Goal: Information Seeking & Learning: Learn about a topic

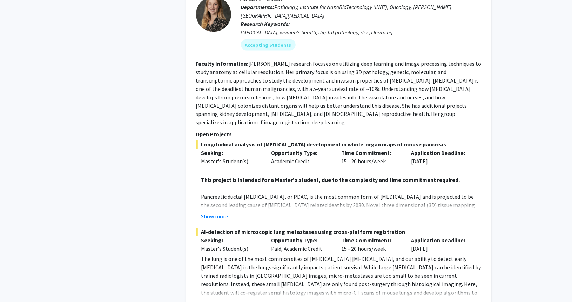
scroll to position [596, 0]
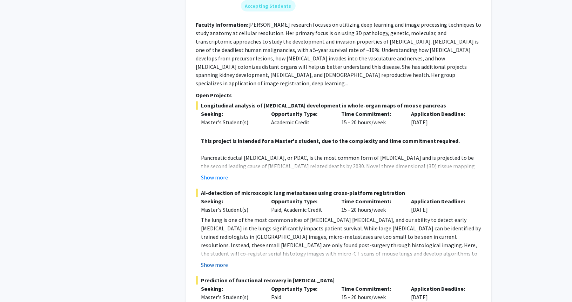
click at [219, 260] on button "Show more" at bounding box center [214, 264] width 27 height 8
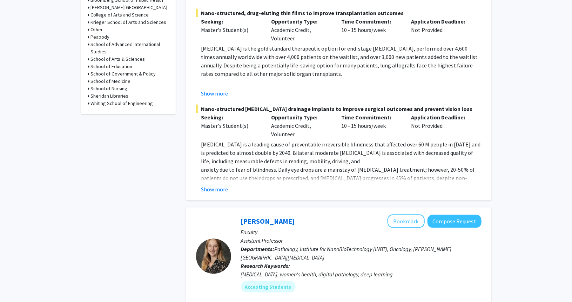
scroll to position [105, 0]
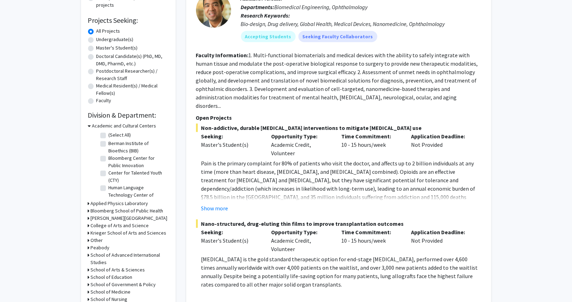
click at [118, 125] on h3 "Academic and Cultural Centers" at bounding box center [124, 125] width 64 height 7
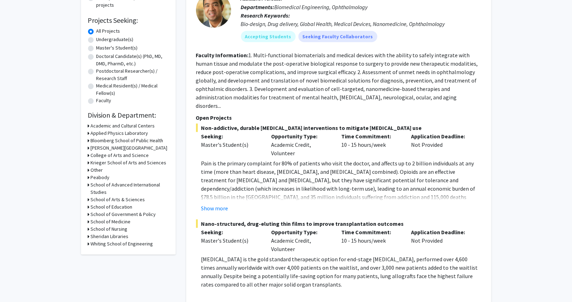
click at [120, 222] on h3 "School of Medicine" at bounding box center [111, 221] width 40 height 7
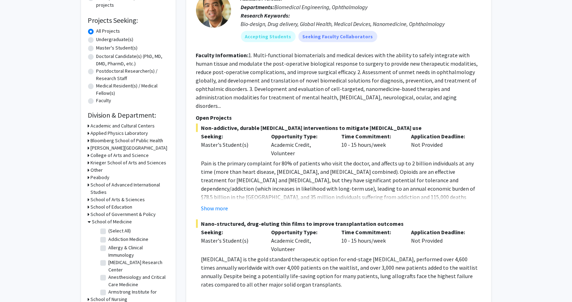
click at [109, 230] on label "(Select All)" at bounding box center [120, 230] width 22 height 7
click at [109, 230] on input "(Select All)" at bounding box center [111, 229] width 5 height 5
checkbox input "true"
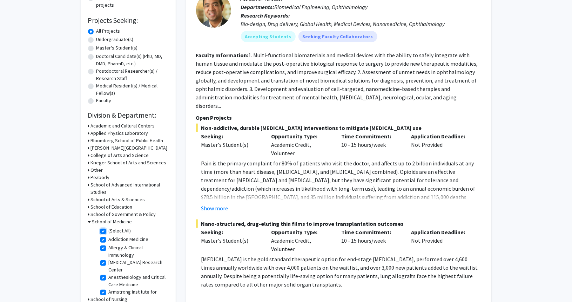
checkbox input "true"
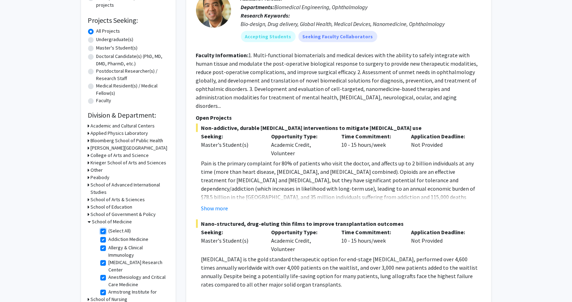
checkbox input "true"
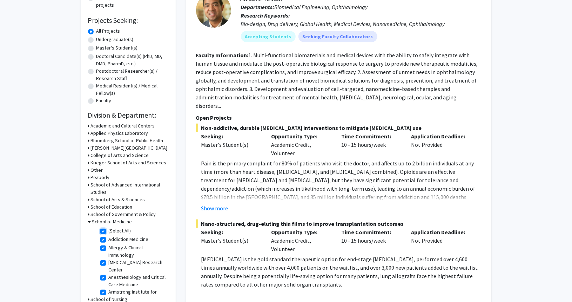
checkbox input "true"
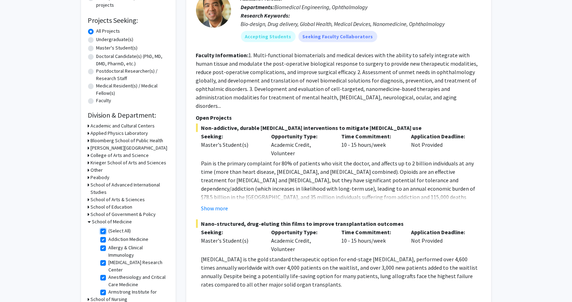
checkbox input "true"
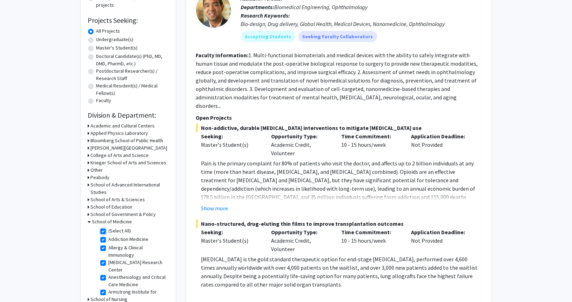
checkbox input "true"
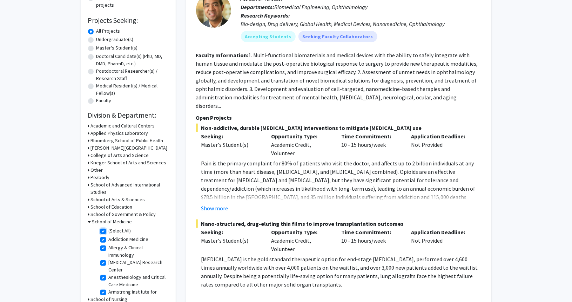
checkbox input "true"
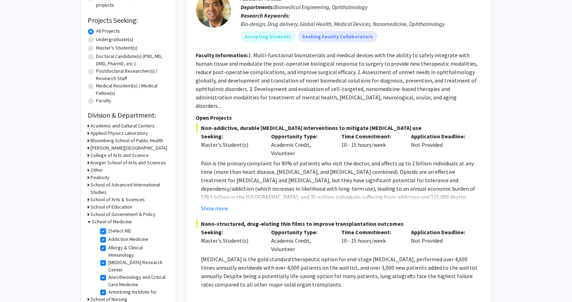
checkbox input "true"
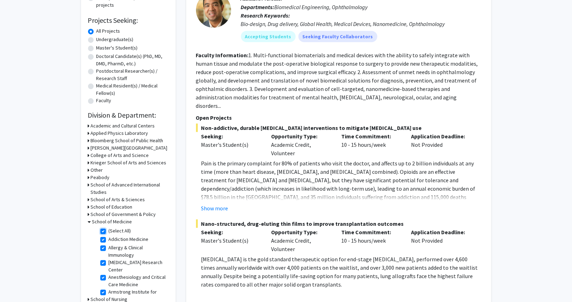
checkbox input "true"
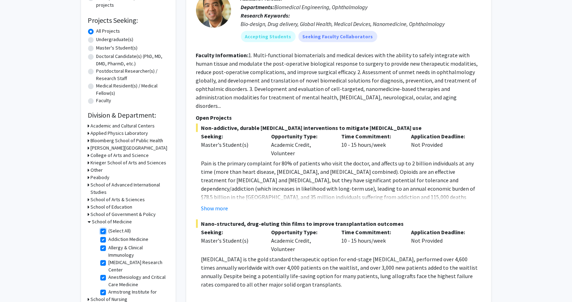
checkbox input "true"
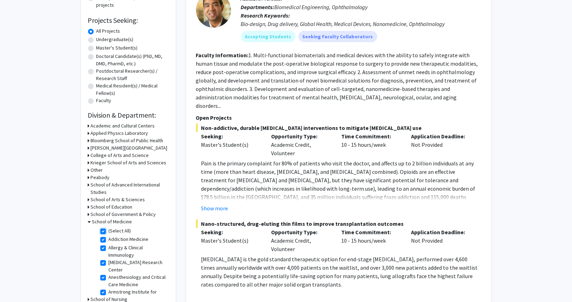
checkbox input "true"
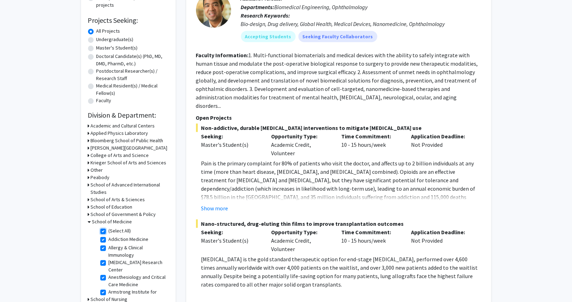
checkbox input "true"
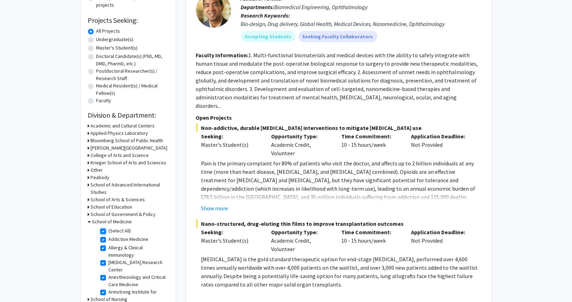
checkbox input "true"
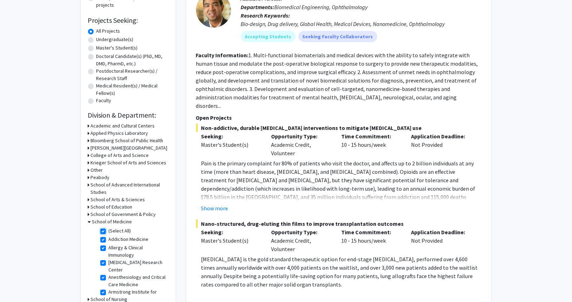
checkbox input "true"
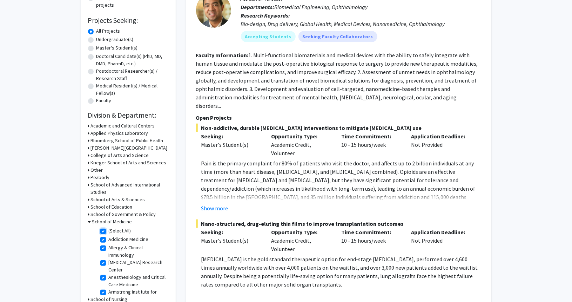
checkbox input "true"
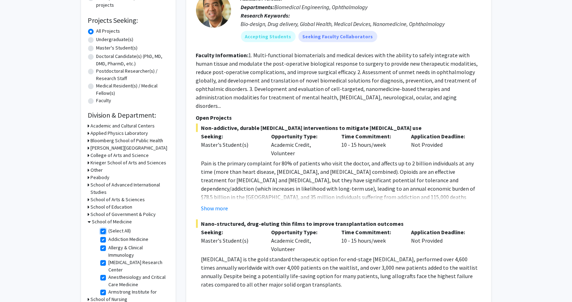
checkbox input "true"
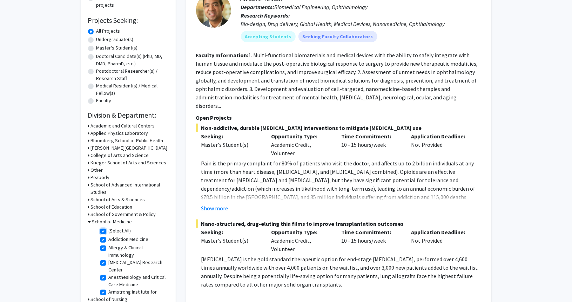
checkbox input "true"
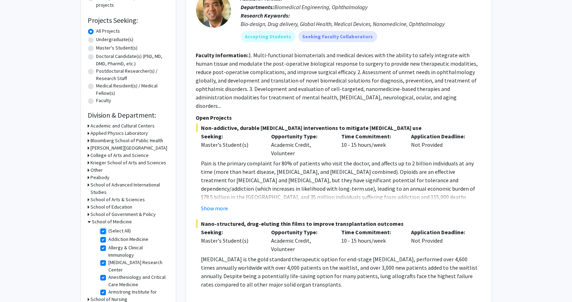
checkbox input "true"
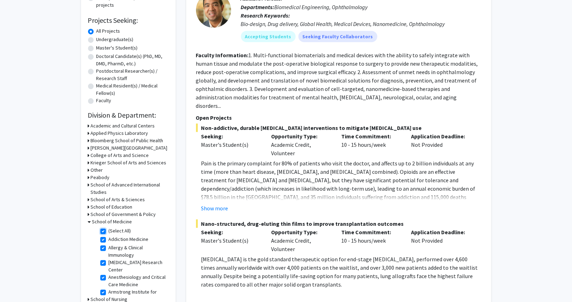
checkbox input "true"
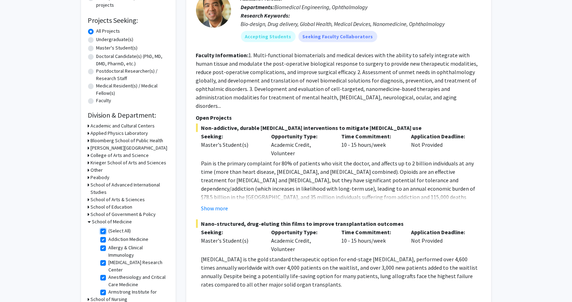
checkbox input "true"
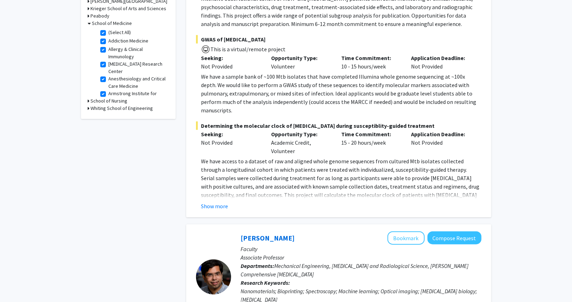
scroll to position [245, 0]
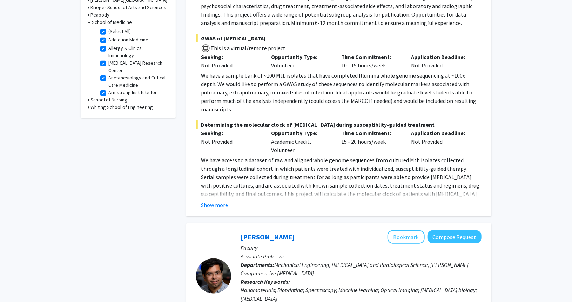
click at [110, 101] on h3 "School of Nursing" at bounding box center [109, 99] width 37 height 7
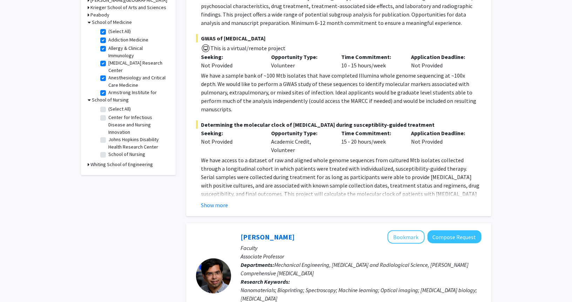
click at [113, 100] on h3 "School of Nursing" at bounding box center [110, 99] width 37 height 7
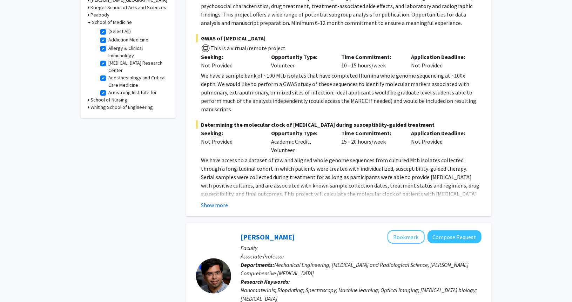
click at [113, 100] on h3 "School of Nursing" at bounding box center [109, 99] width 37 height 7
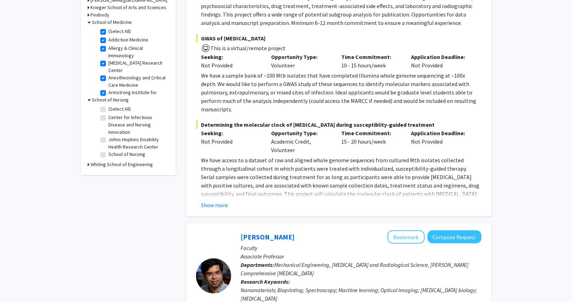
click at [113, 100] on h3 "School of Nursing" at bounding box center [110, 99] width 37 height 7
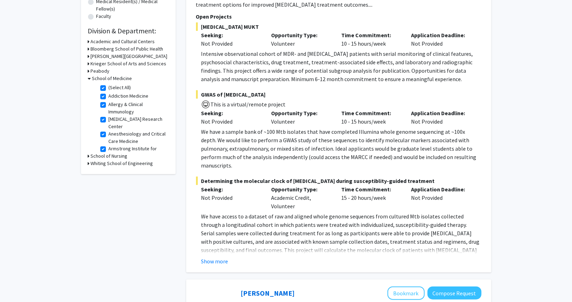
scroll to position [175, 0]
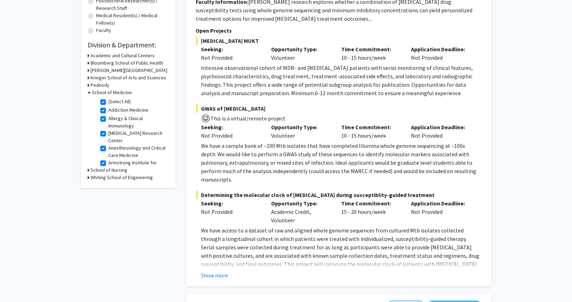
click at [120, 76] on h3 "Krieger School of Arts and Sciences" at bounding box center [129, 77] width 76 height 7
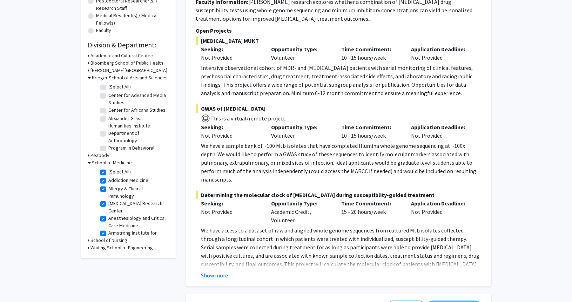
click at [123, 76] on h3 "Krieger School of Arts and Sciences" at bounding box center [130, 77] width 76 height 7
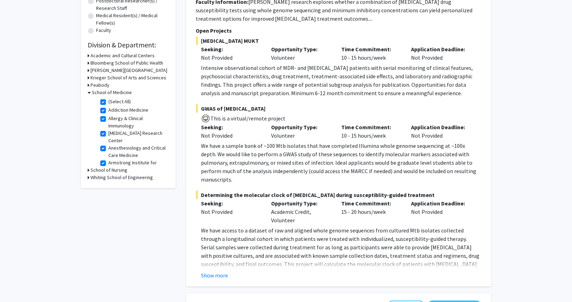
click at [102, 84] on h3 "Peabody" at bounding box center [100, 84] width 19 height 7
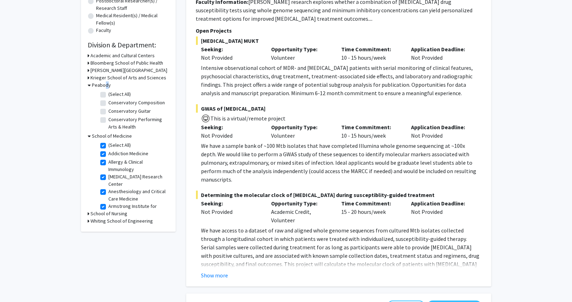
click at [103, 84] on h3 "Peabody" at bounding box center [101, 84] width 19 height 7
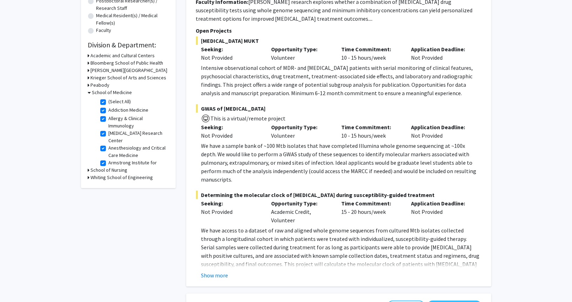
click at [118, 63] on h3 "Bloomberg School of Public Health" at bounding box center [127, 62] width 73 height 7
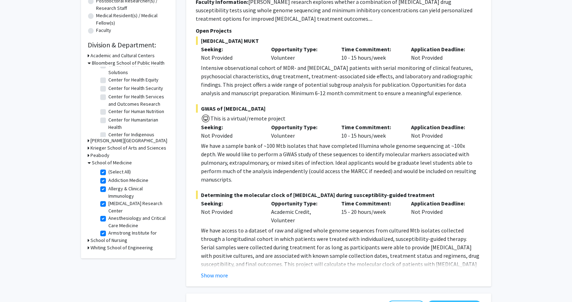
scroll to position [0, 0]
click at [109, 81] on label "Biochemistry and Molecular Biology" at bounding box center [138, 84] width 58 height 15
click at [109, 81] on input "Biochemistry and Molecular Biology" at bounding box center [111, 79] width 5 height 5
checkbox input "true"
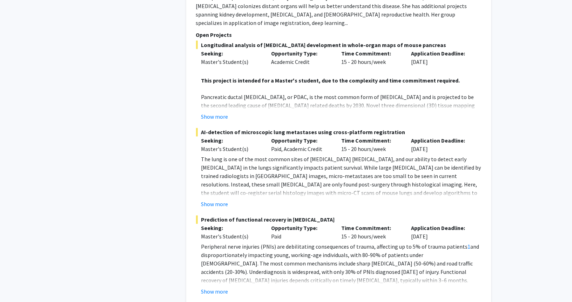
scroll to position [3244, 0]
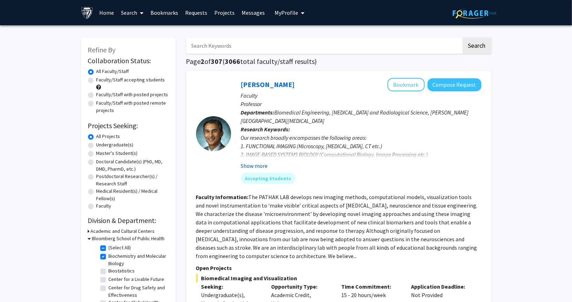
click at [259, 164] on button "Show more" at bounding box center [254, 165] width 27 height 8
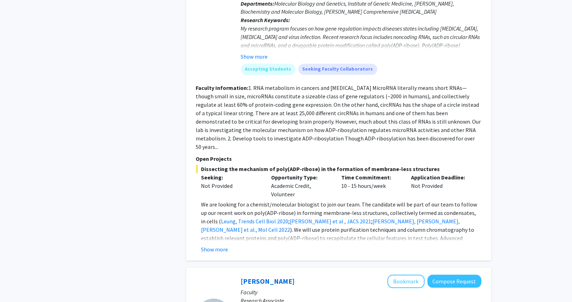
scroll to position [1998, 0]
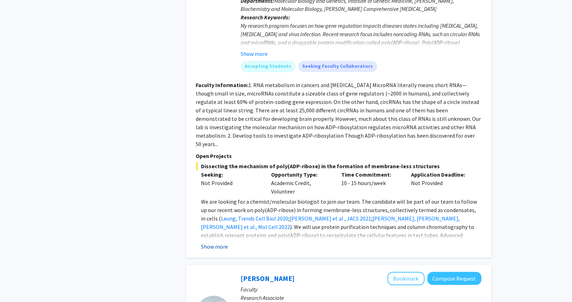
click at [215, 242] on button "Show more" at bounding box center [214, 246] width 27 height 8
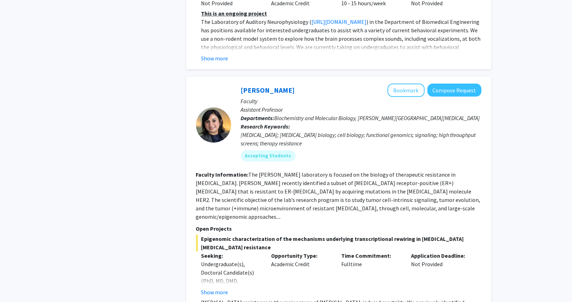
scroll to position [2524, 0]
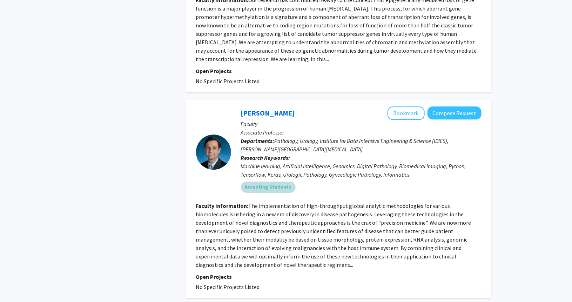
scroll to position [2157, 0]
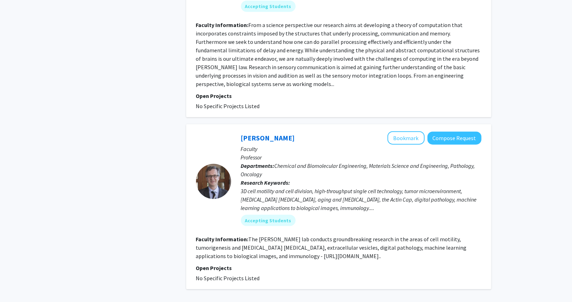
scroll to position [1689, 0]
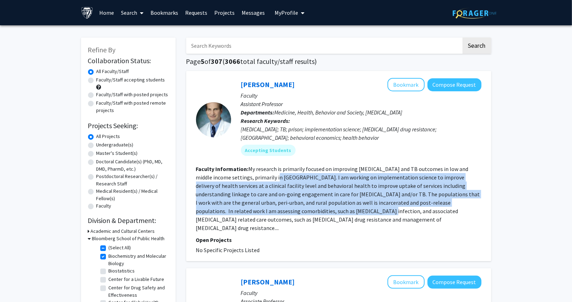
drag, startPoint x: 267, startPoint y: 175, endPoint x: 285, endPoint y: 207, distance: 36.6
click at [285, 207] on fg-read-more "My research is primarily focused on improving [MEDICAL_DATA] and TB outcomes in…" at bounding box center [338, 198] width 284 height 66
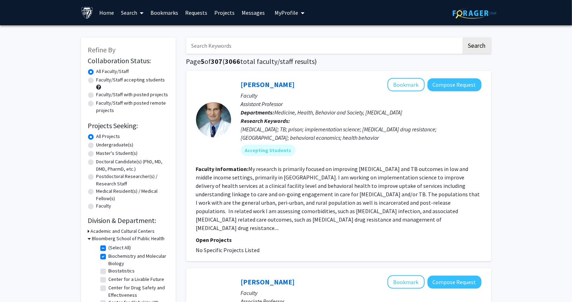
click at [289, 221] on section "Faculty Information: My research is primarily focused on improving [MEDICAL_DAT…" at bounding box center [338, 197] width 285 height 67
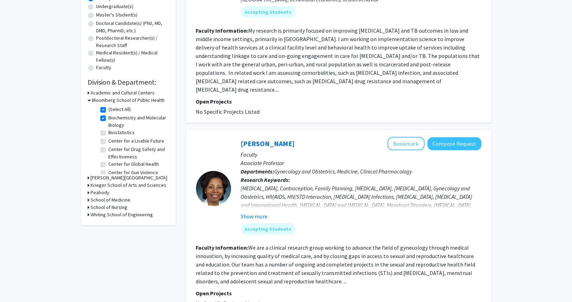
scroll to position [140, 0]
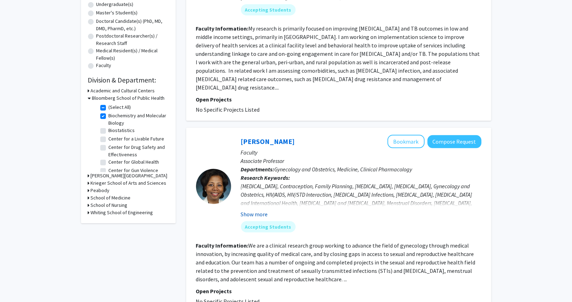
click at [260, 210] on button "Show more" at bounding box center [254, 214] width 27 height 8
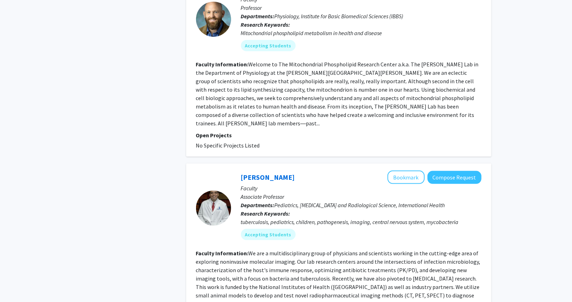
scroll to position [1683, 0]
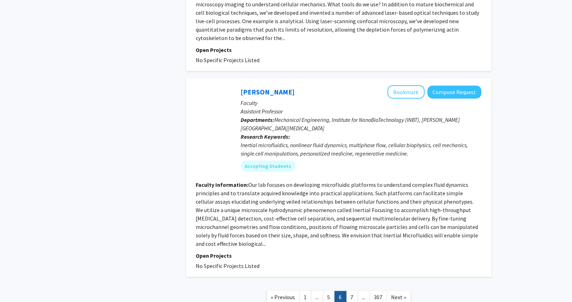
scroll to position [1640, 0]
click at [356, 291] on link "7" at bounding box center [352, 297] width 12 height 12
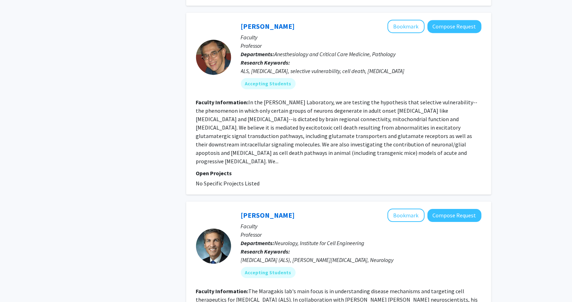
scroll to position [1087, 0]
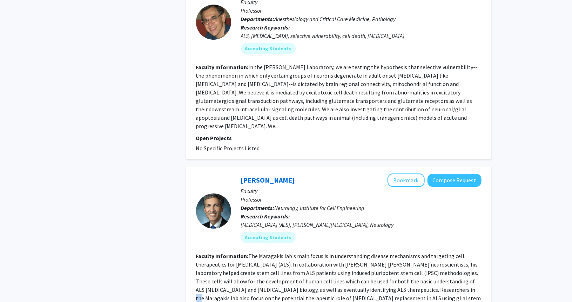
drag, startPoint x: 414, startPoint y: 256, endPoint x: 421, endPoint y: 256, distance: 7.7
click at [421, 256] on fg-read-more "The Maragakis lab's main focus is in understanding disease mechanisms and targe…" at bounding box center [338, 285] width 285 height 66
click at [396, 270] on fg-read-more "The Maragakis lab's main focus is in understanding disease mechanisms and targe…" at bounding box center [338, 285] width 285 height 66
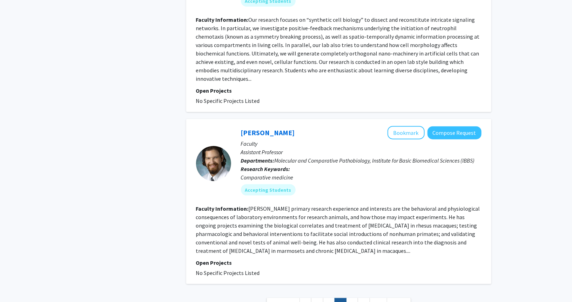
scroll to position [1690, 0]
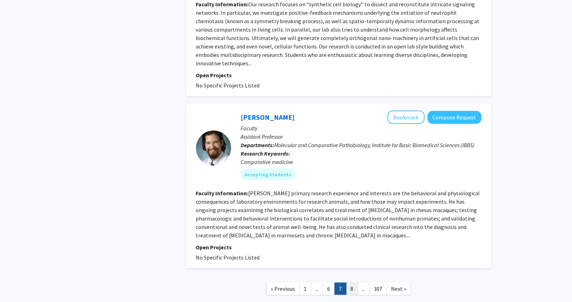
click at [353, 282] on link "8" at bounding box center [352, 288] width 12 height 12
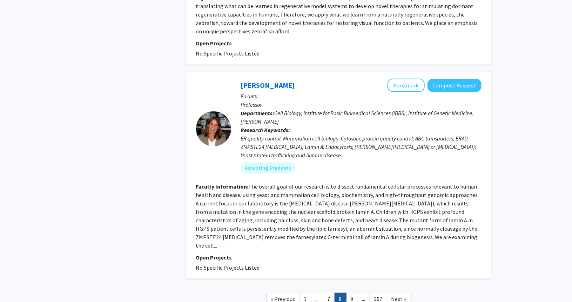
scroll to position [1648, 0]
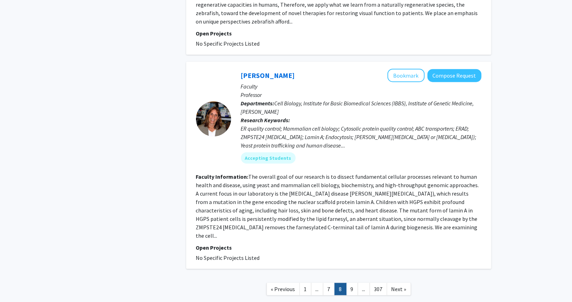
click at [350, 283] on link "9" at bounding box center [352, 289] width 12 height 12
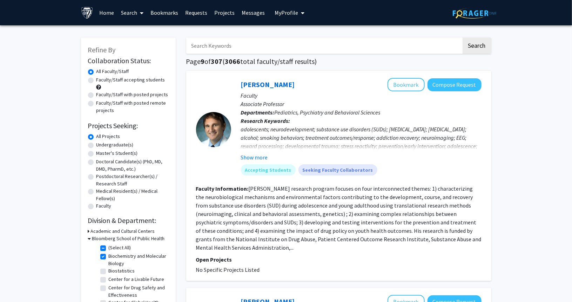
click at [259, 156] on button "Show more" at bounding box center [254, 157] width 27 height 8
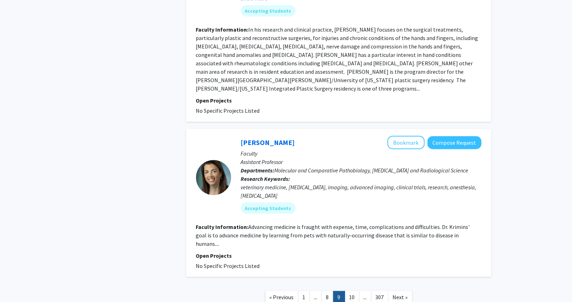
scroll to position [1645, 0]
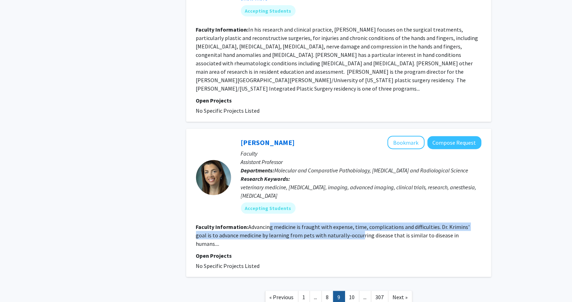
drag, startPoint x: 268, startPoint y: 184, endPoint x: 352, endPoint y: 196, distance: 84.7
click at [344, 196] on fg-search-faculty "[PERSON_NAME] Bookmark Compose Request Faculty Assistant Professor Departments:…" at bounding box center [338, 203] width 285 height 134
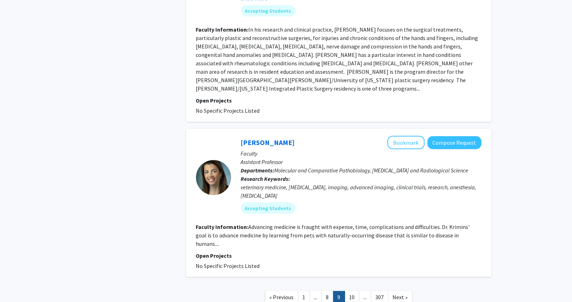
click at [374, 251] on p "Open Projects" at bounding box center [338, 255] width 285 height 8
click at [357, 291] on link "10" at bounding box center [352, 297] width 15 height 12
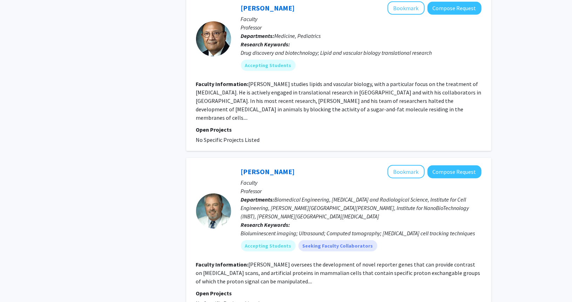
scroll to position [1606, 0]
